Goal: Find specific page/section: Find specific page/section

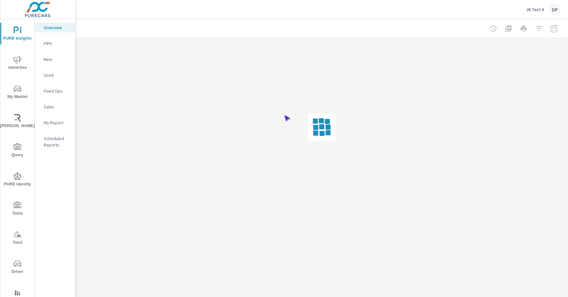
click at [16, 267] on span "Driver" at bounding box center [17, 268] width 30 height 16
